Goal: Task Accomplishment & Management: Manage account settings

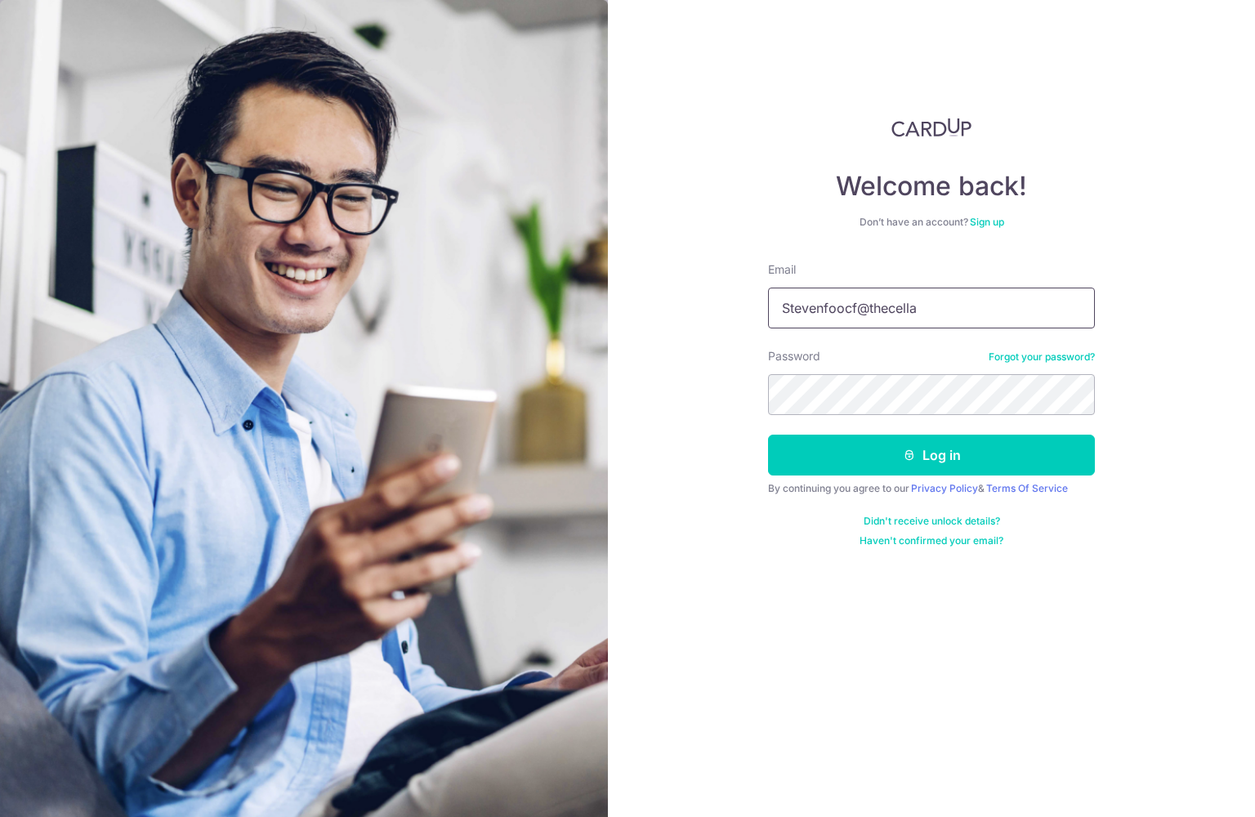
type input "[EMAIL_ADDRESS][DOMAIN_NAME]"
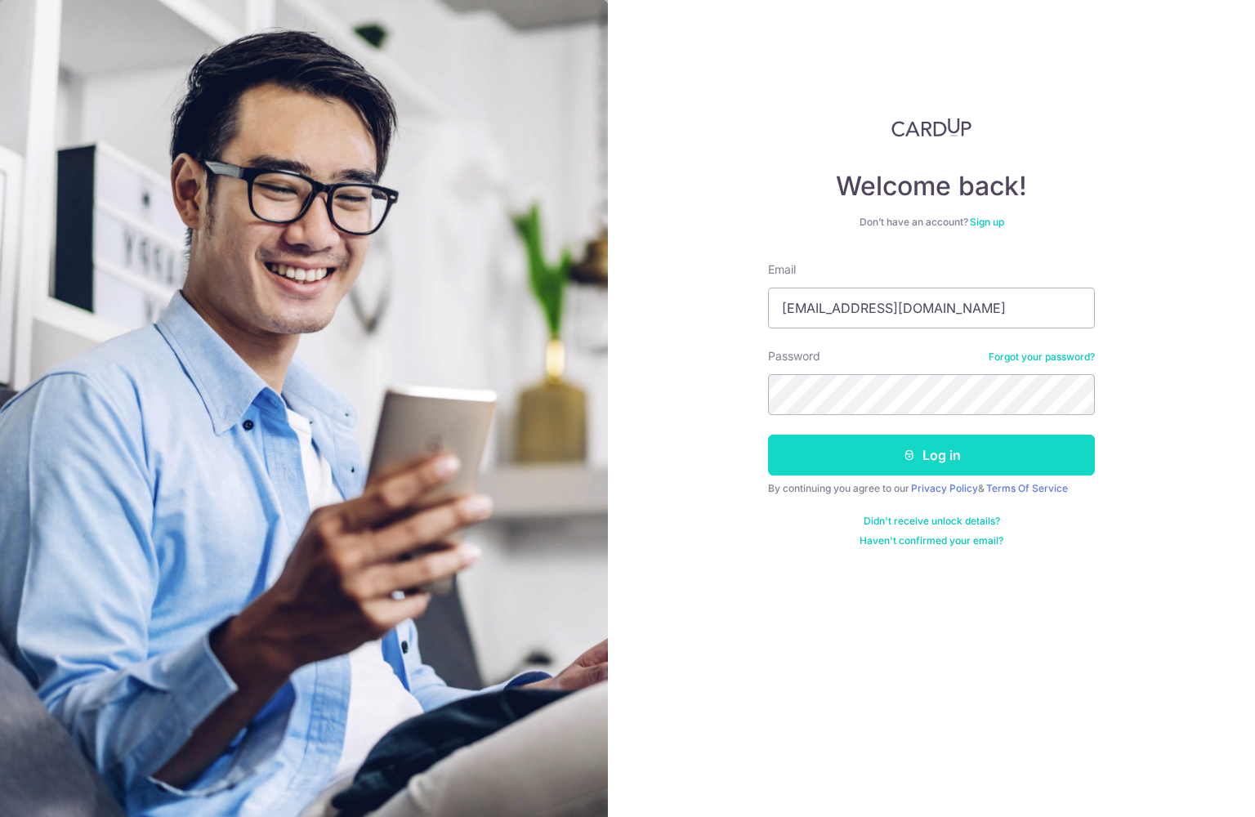
drag, startPoint x: 936, startPoint y: 463, endPoint x: 924, endPoint y: 447, distance: 20.4
click at [935, 463] on button "Log in" at bounding box center [931, 455] width 327 height 41
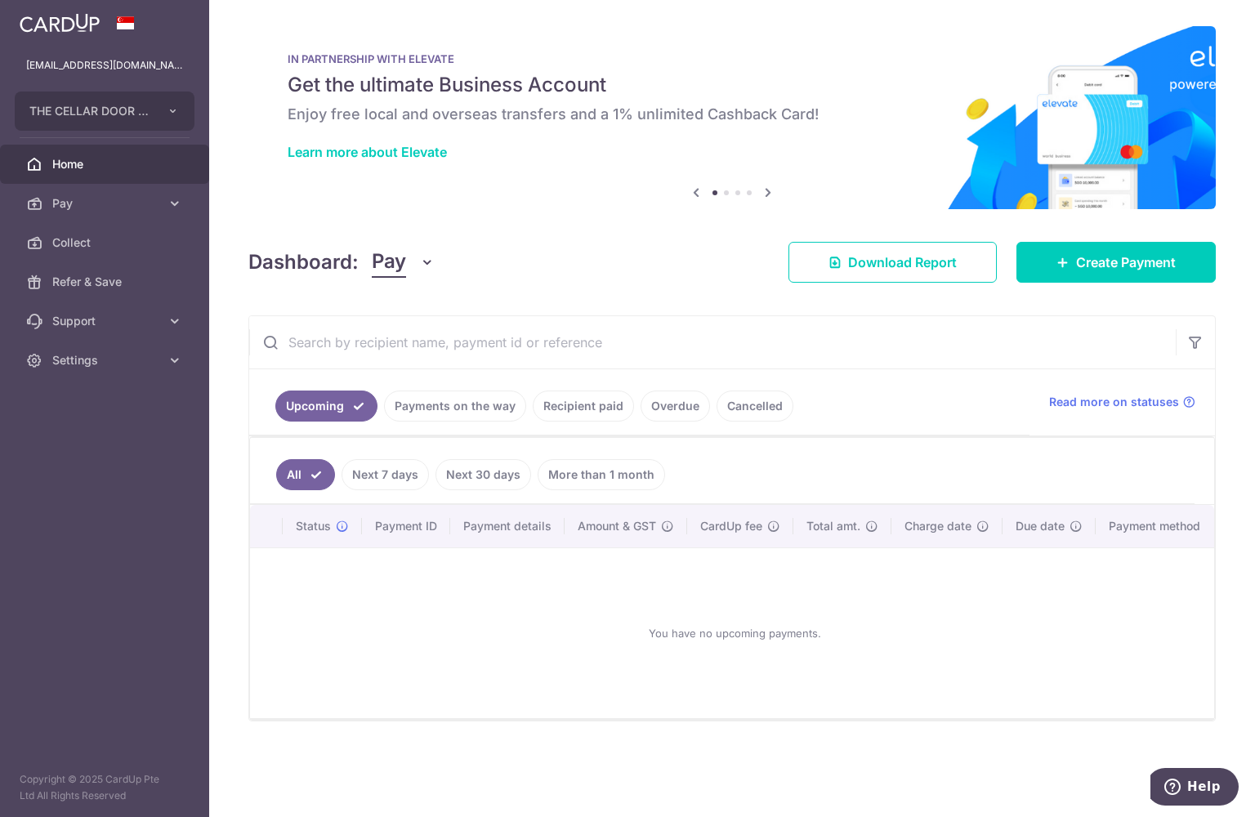
click at [0, 0] on header at bounding box center [0, 0] width 0 height 0
click at [0, 0] on icon "button" at bounding box center [0, 0] width 0 height 0
click at [100, 115] on span "THE CELLAR DOOR PTE LTD" at bounding box center [89, 111] width 121 height 16
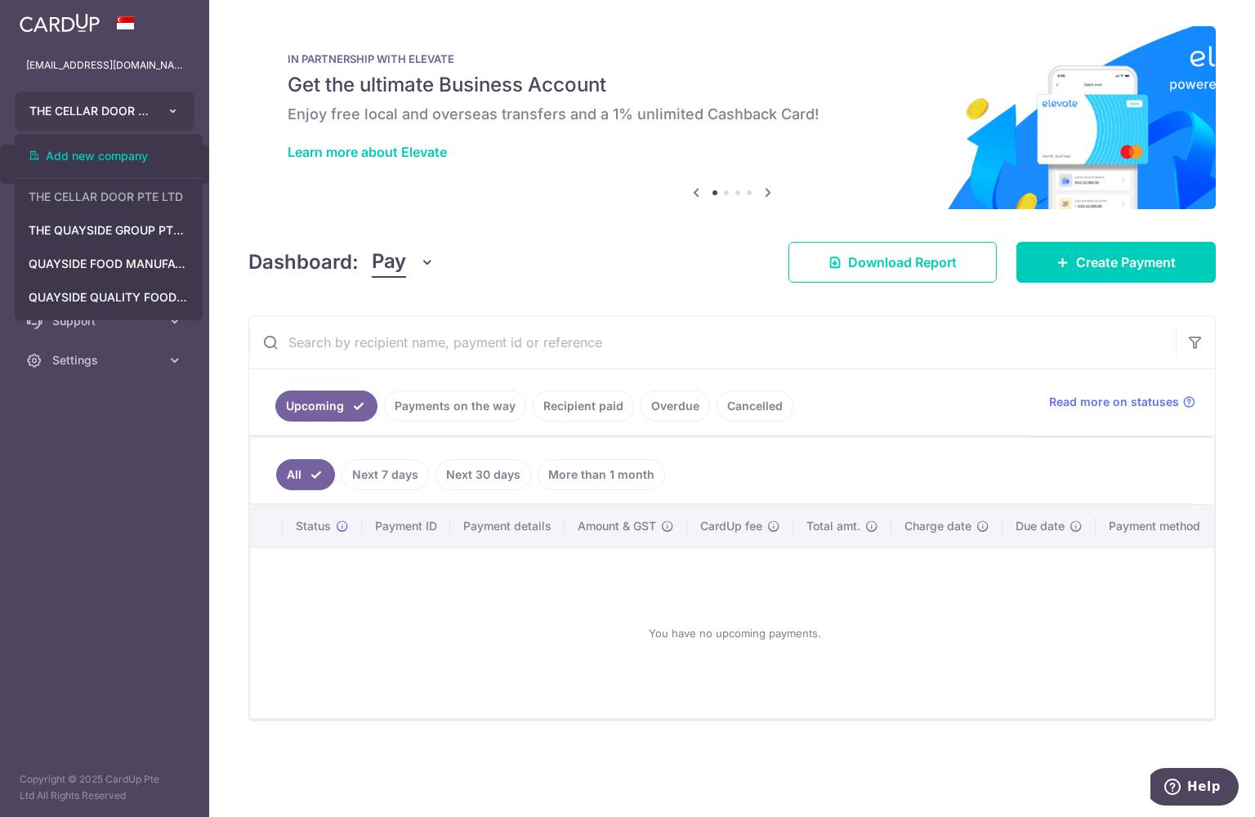
click at [174, 105] on icon "button" at bounding box center [173, 111] width 13 height 13
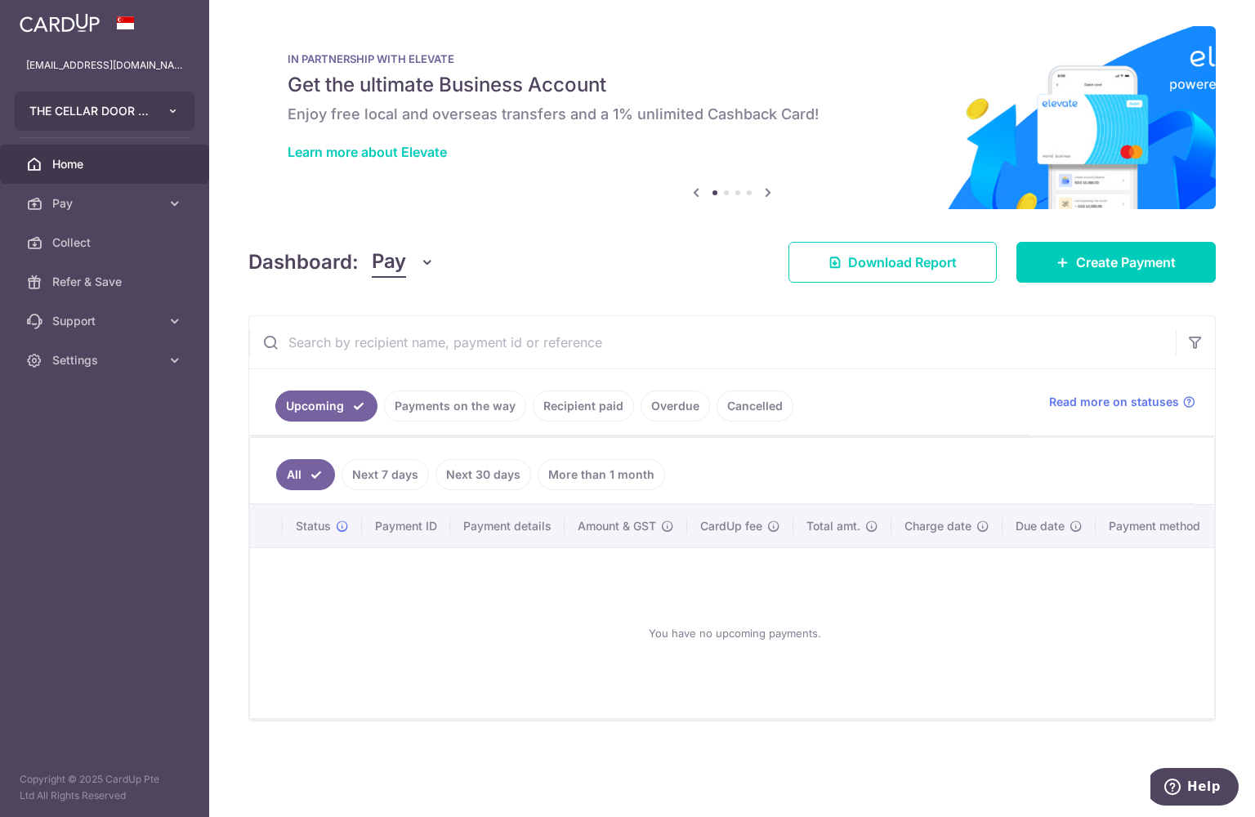
click at [172, 105] on icon "button" at bounding box center [173, 111] width 13 height 13
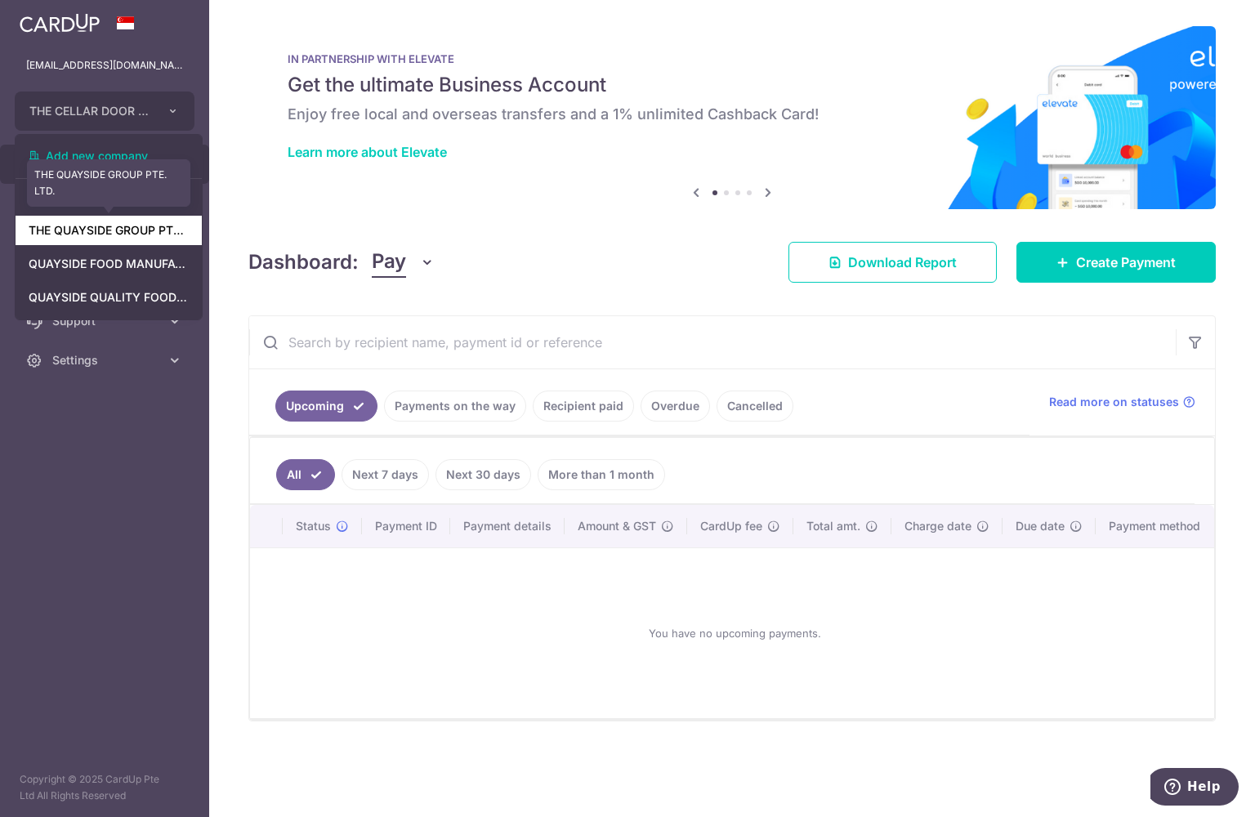
click at [113, 226] on link "THE QUAYSIDE GROUP PTE. LTD." at bounding box center [109, 230] width 186 height 29
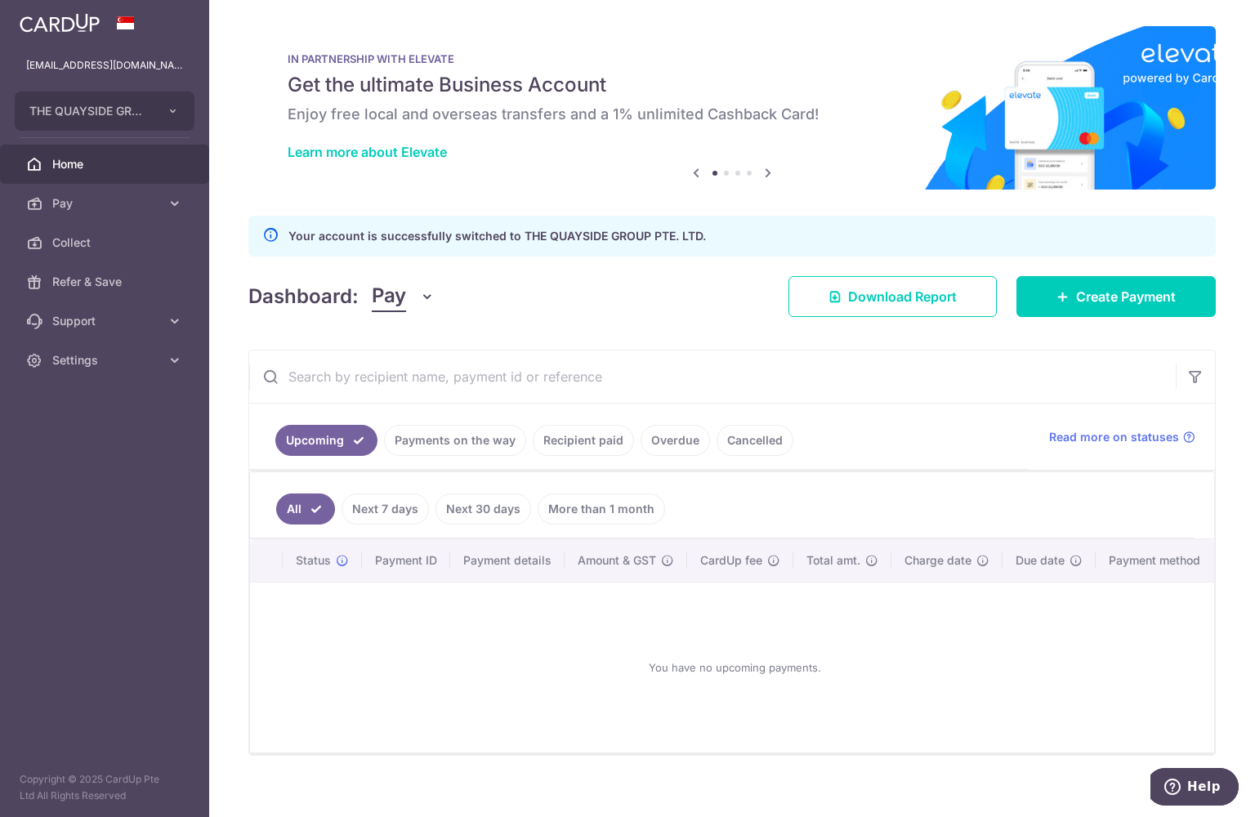
click at [533, 456] on link "Recipient paid" at bounding box center [583, 440] width 101 height 31
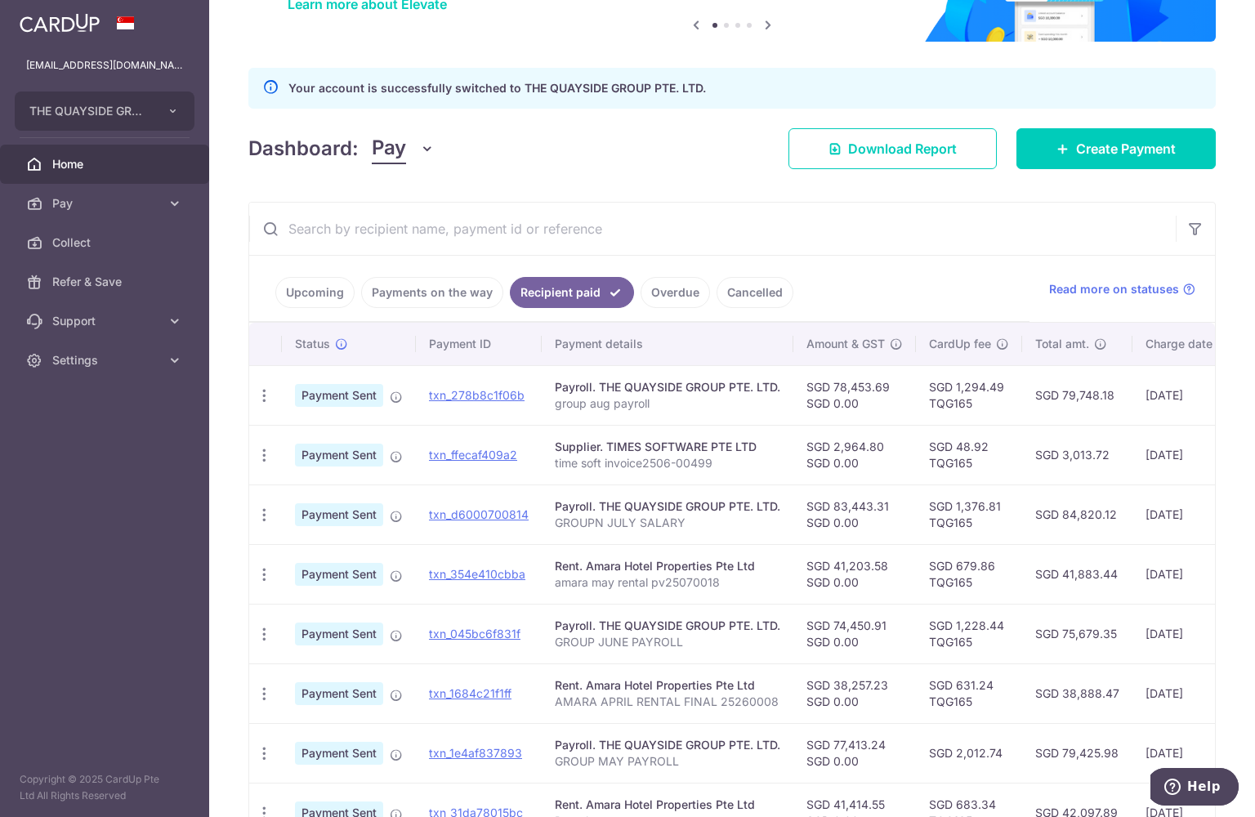
scroll to position [123, 0]
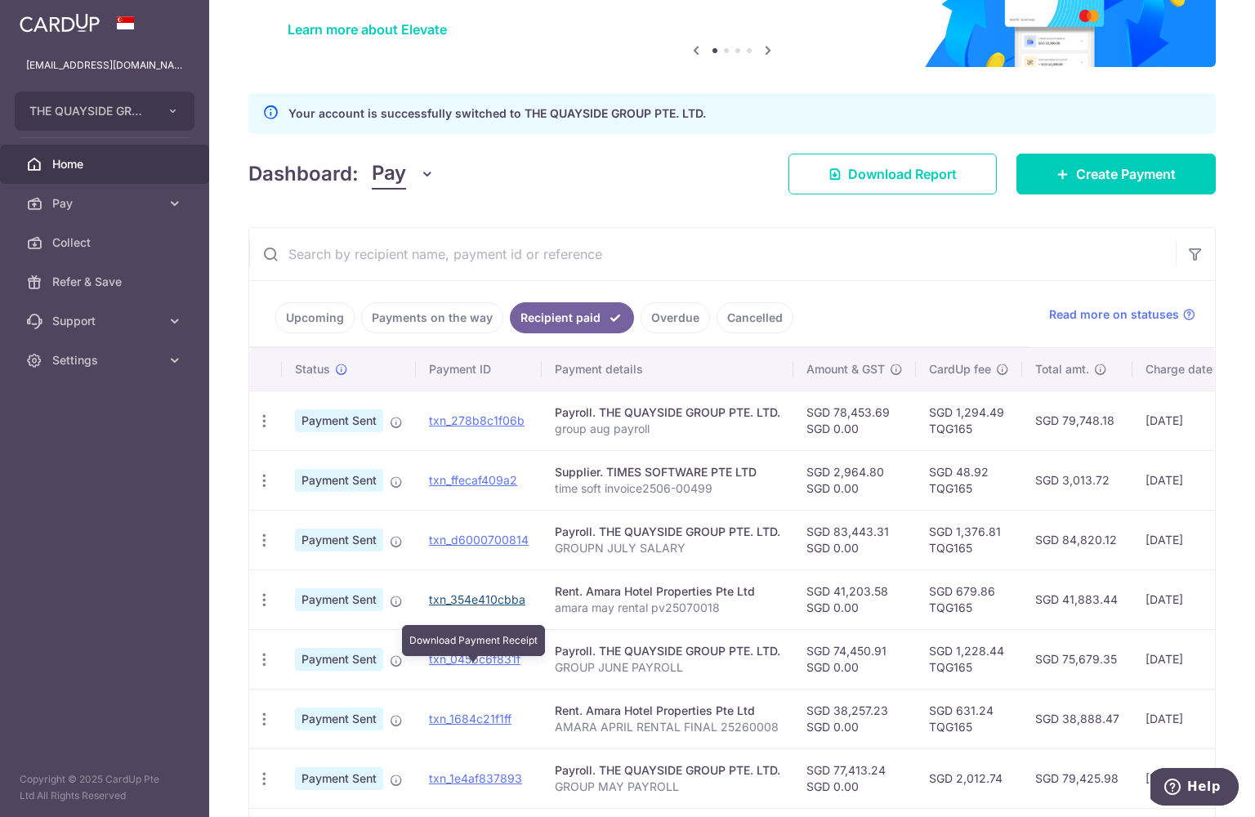
click at [429, 606] on link "txn_354e410cbba" at bounding box center [477, 599] width 96 height 14
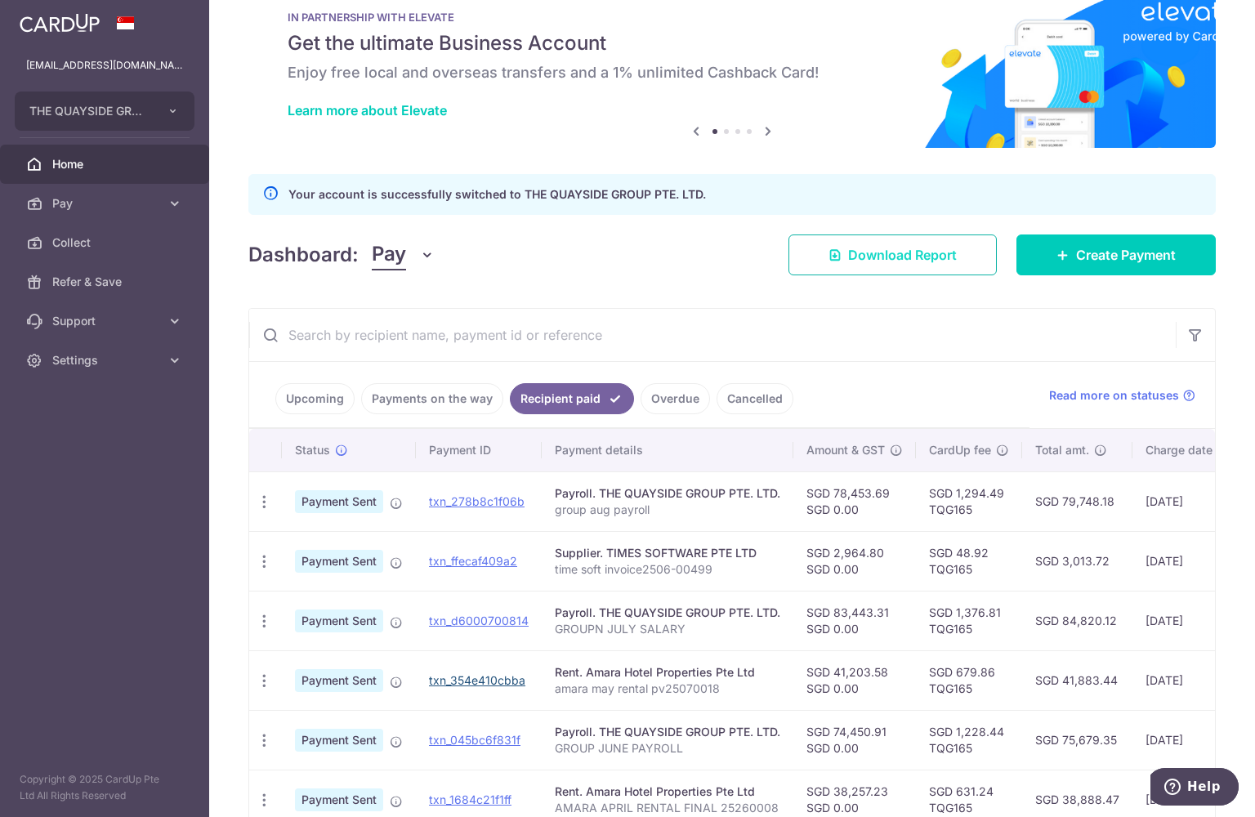
scroll to position [0, 0]
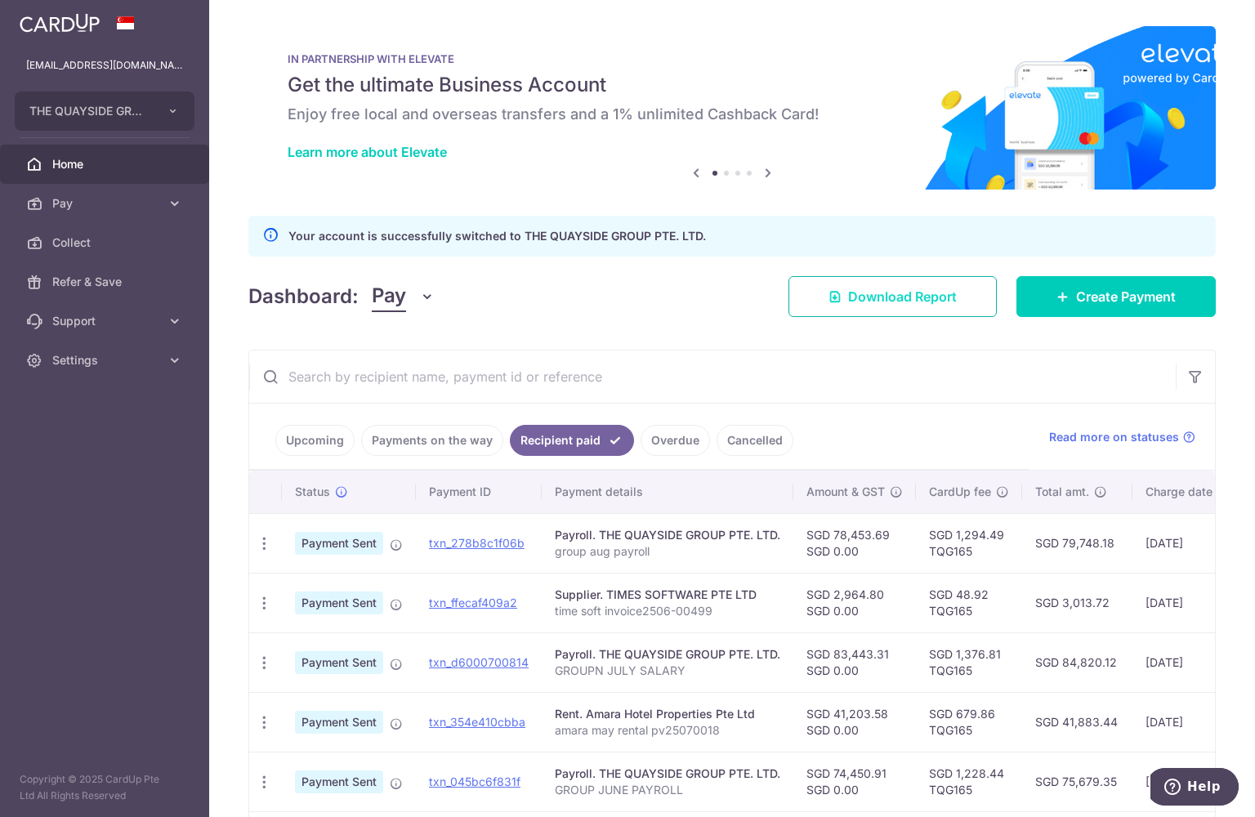
click at [881, 306] on span "Download Report" at bounding box center [902, 297] width 109 height 20
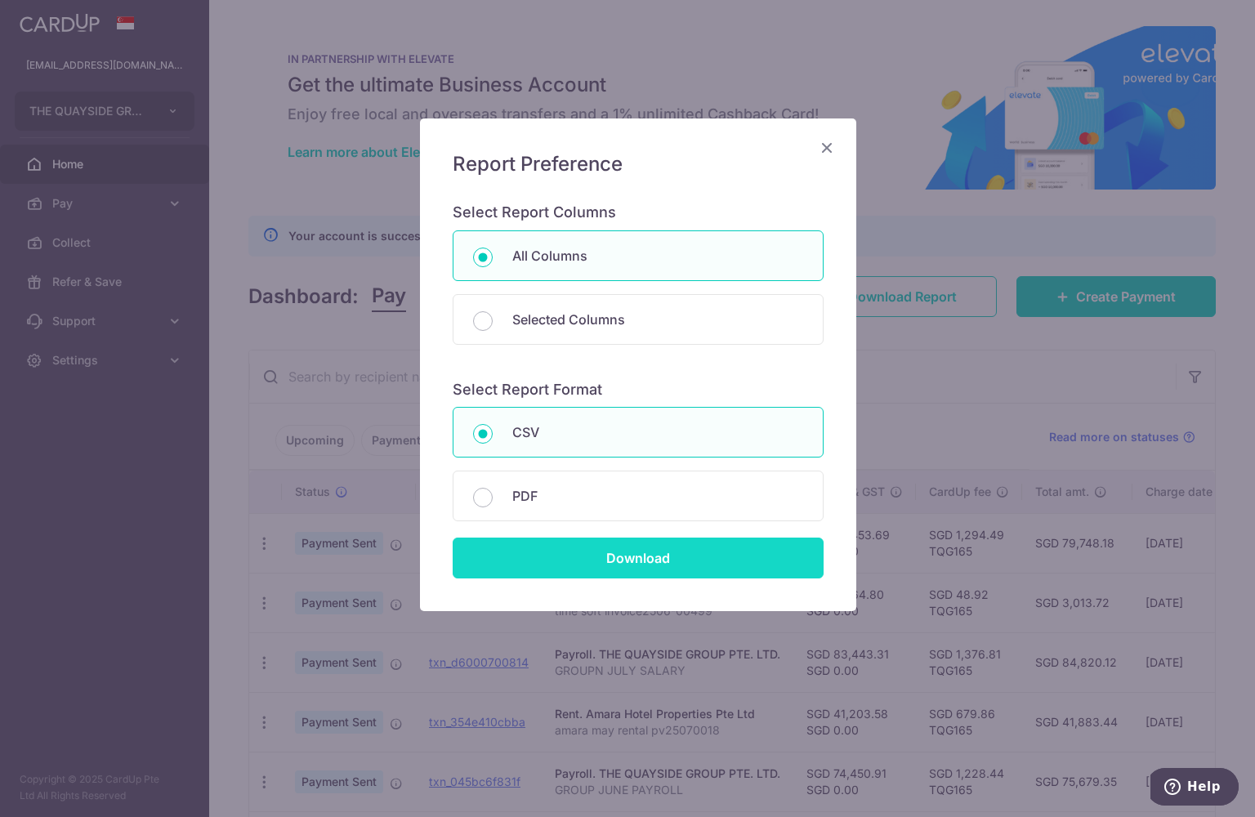
click at [635, 566] on input "Download" at bounding box center [638, 558] width 371 height 41
